Goal: Information Seeking & Learning: Understand process/instructions

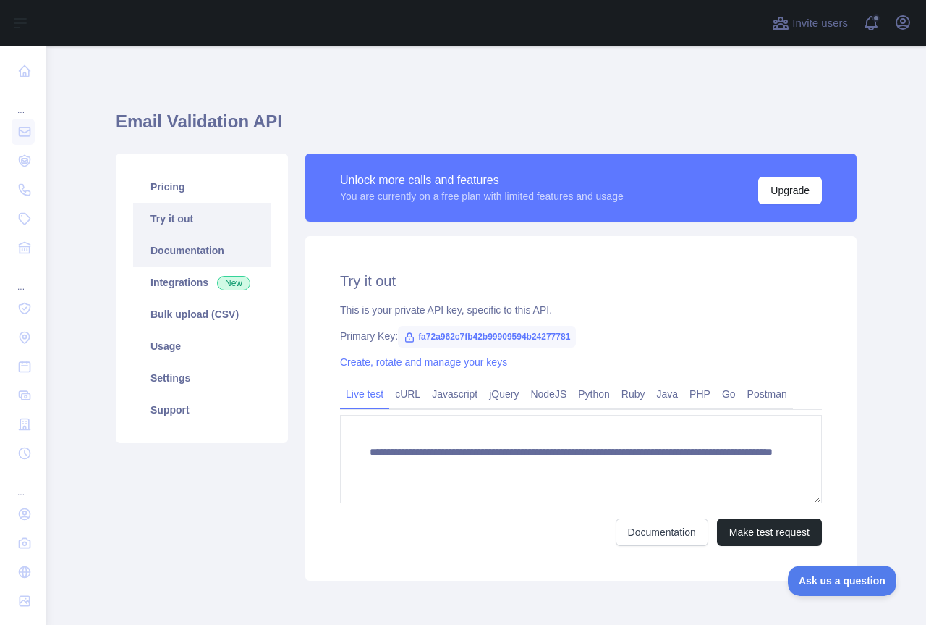
click at [164, 255] on link "Documentation" at bounding box center [202, 250] width 138 height 32
click at [160, 227] on link "Try it out" at bounding box center [202, 219] width 138 height 32
click at [147, 346] on link "Usage" at bounding box center [202, 346] width 138 height 32
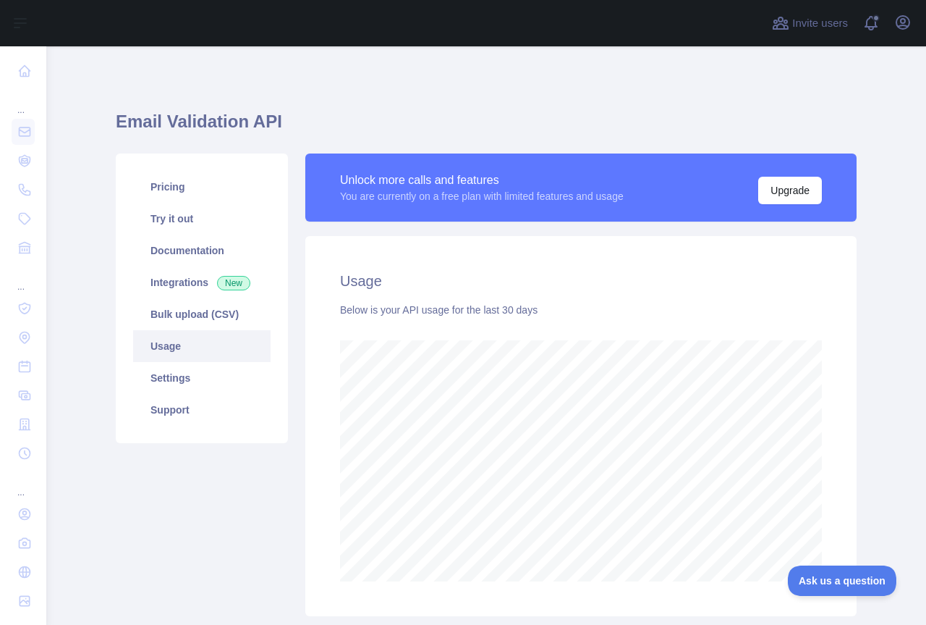
scroll to position [578, 869]
click at [908, 32] on button "Open user menu" at bounding box center [903, 22] width 23 height 23
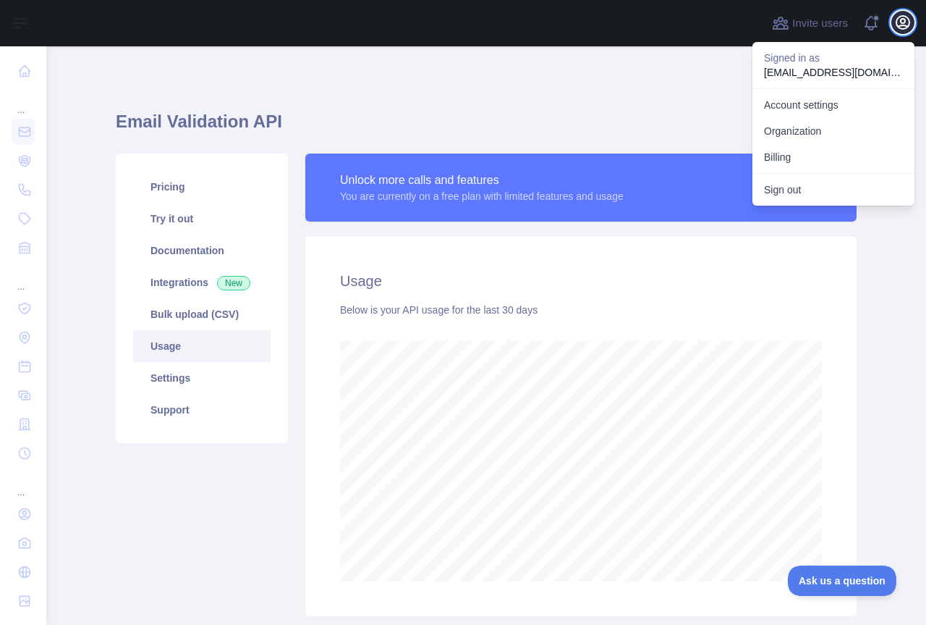
click at [908, 32] on button "Open user menu" at bounding box center [903, 22] width 23 height 23
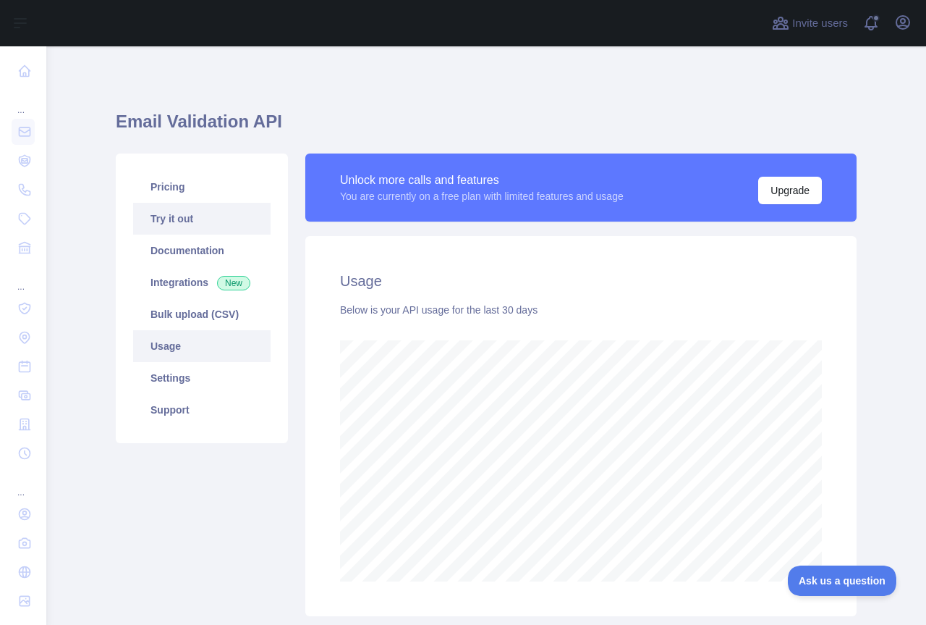
click at [177, 206] on link "Try it out" at bounding box center [202, 219] width 138 height 32
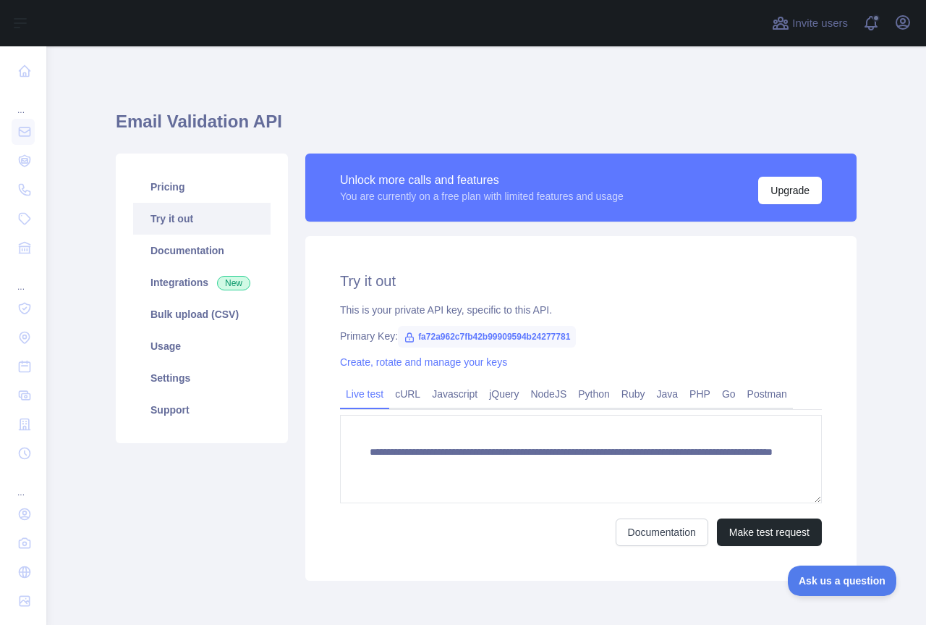
click at [428, 338] on span "fa72a962c7fb42b99909594b24277781" at bounding box center [487, 337] width 178 height 22
copy span "fa72a962c7fb42b99909594b24277781"
